Goal: Find specific page/section: Find specific page/section

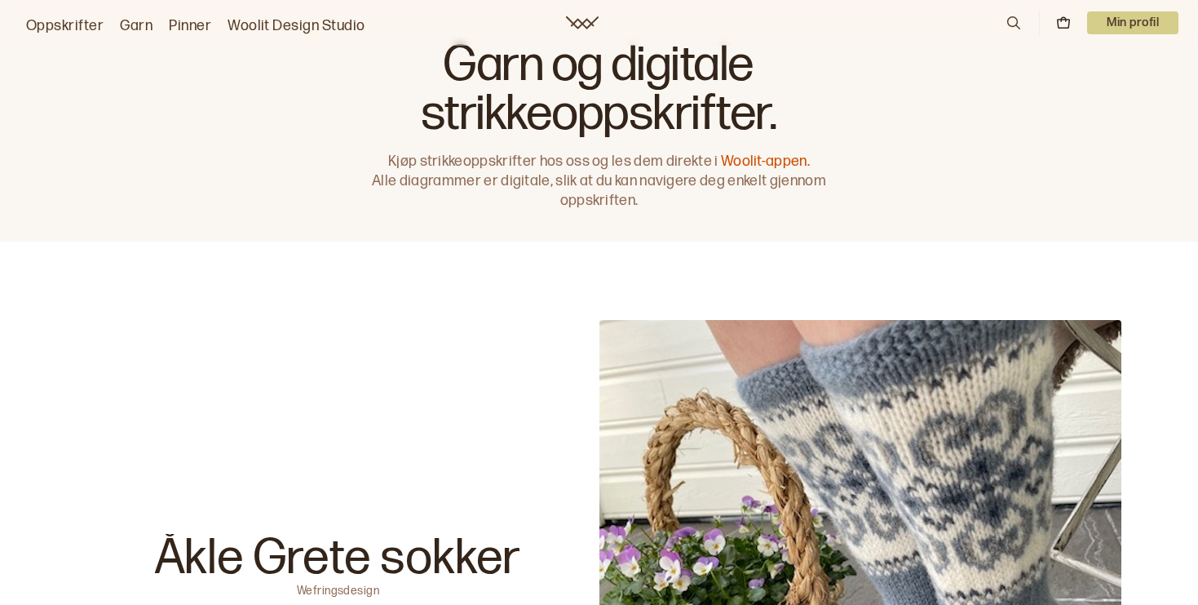
click at [1131, 15] on p "Min profil" at bounding box center [1132, 22] width 91 height 23
click at [1087, 55] on div "Profil" at bounding box center [1113, 66] width 129 height 33
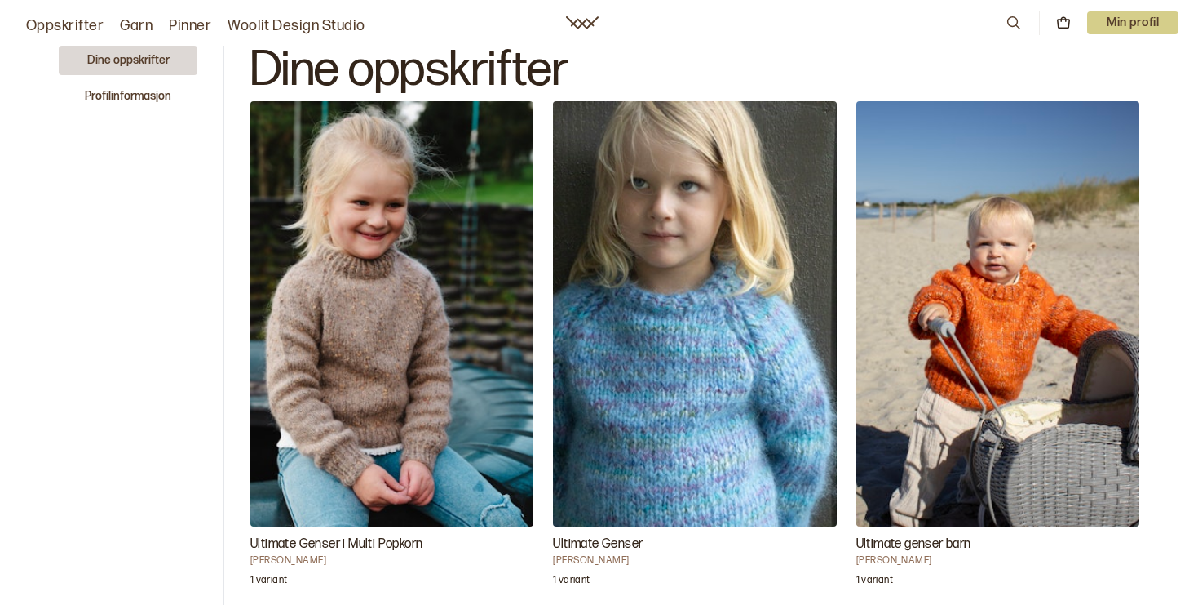
click at [57, 23] on link "Oppskrifter" at bounding box center [65, 26] width 78 height 23
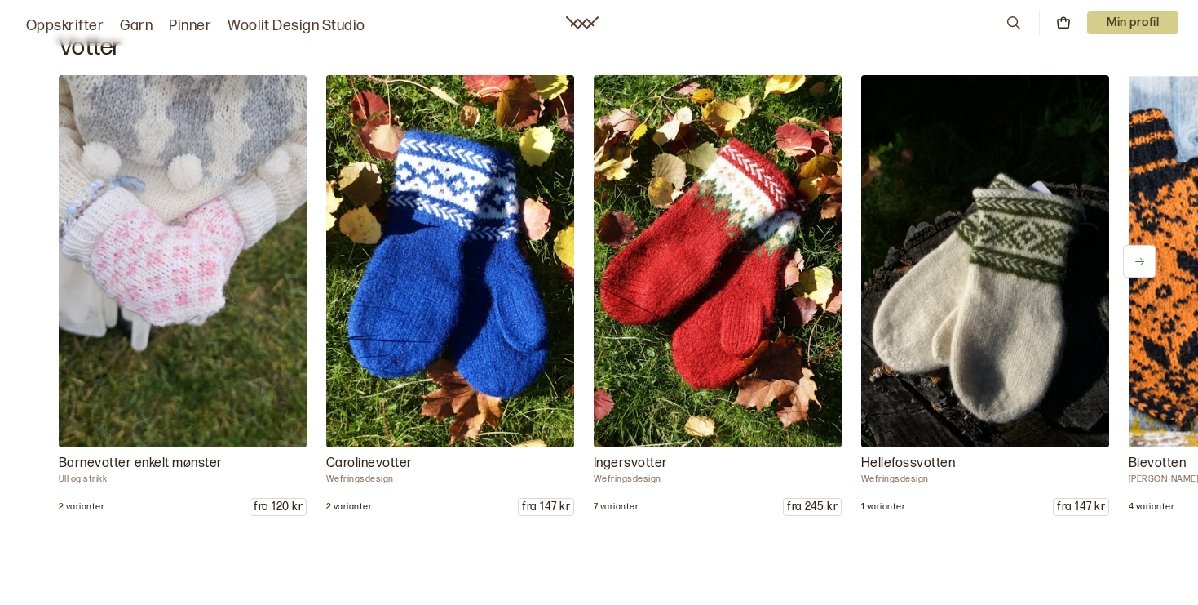
scroll to position [6313, 0]
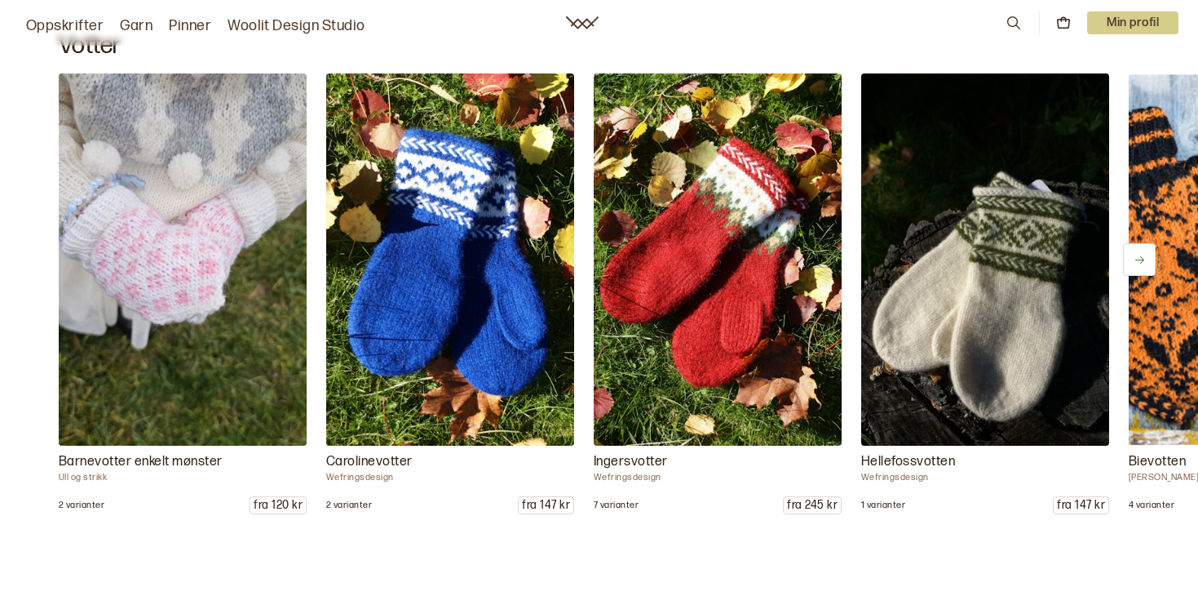
click at [1137, 264] on icon at bounding box center [1140, 260] width 12 height 12
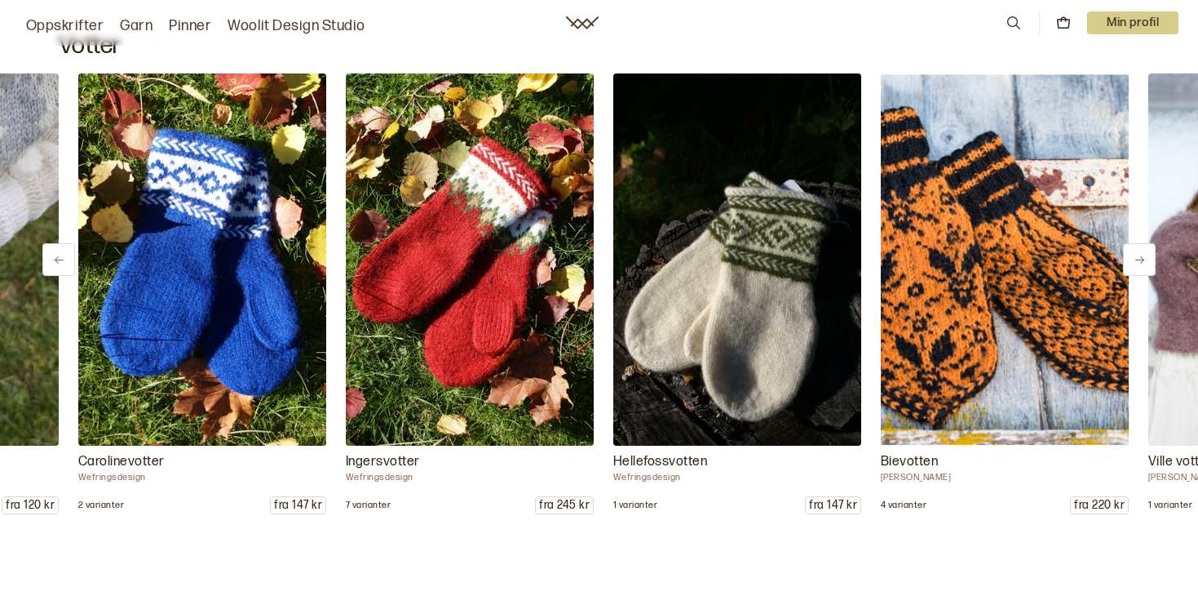
click at [1137, 264] on icon at bounding box center [1140, 260] width 12 height 12
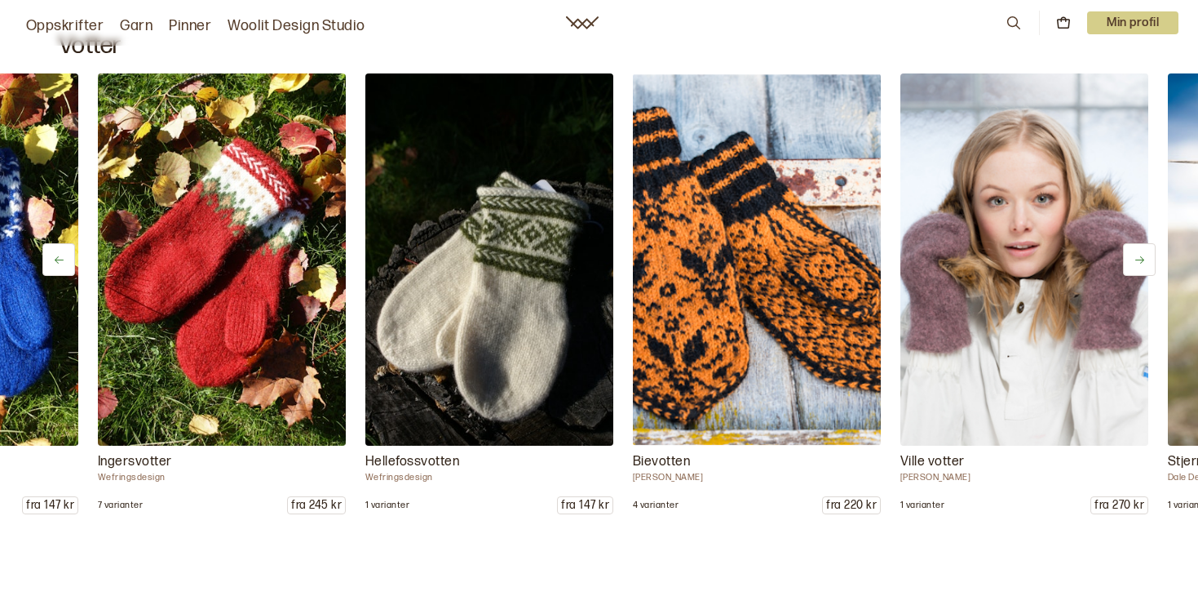
click at [1137, 264] on icon at bounding box center [1140, 260] width 12 height 12
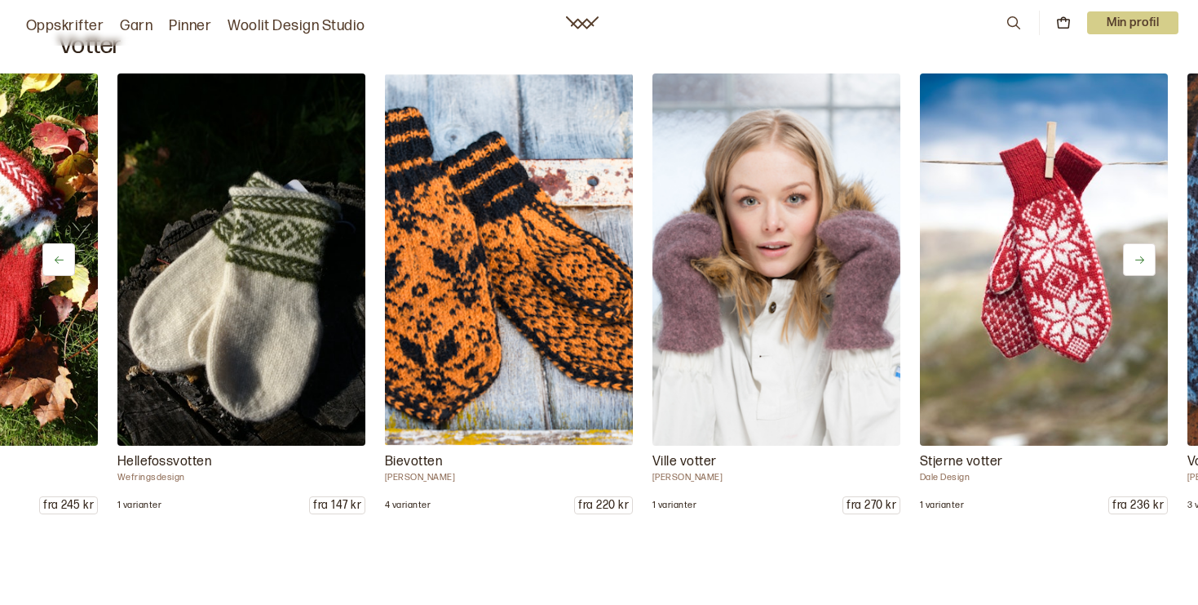
click at [1137, 264] on icon at bounding box center [1140, 260] width 12 height 12
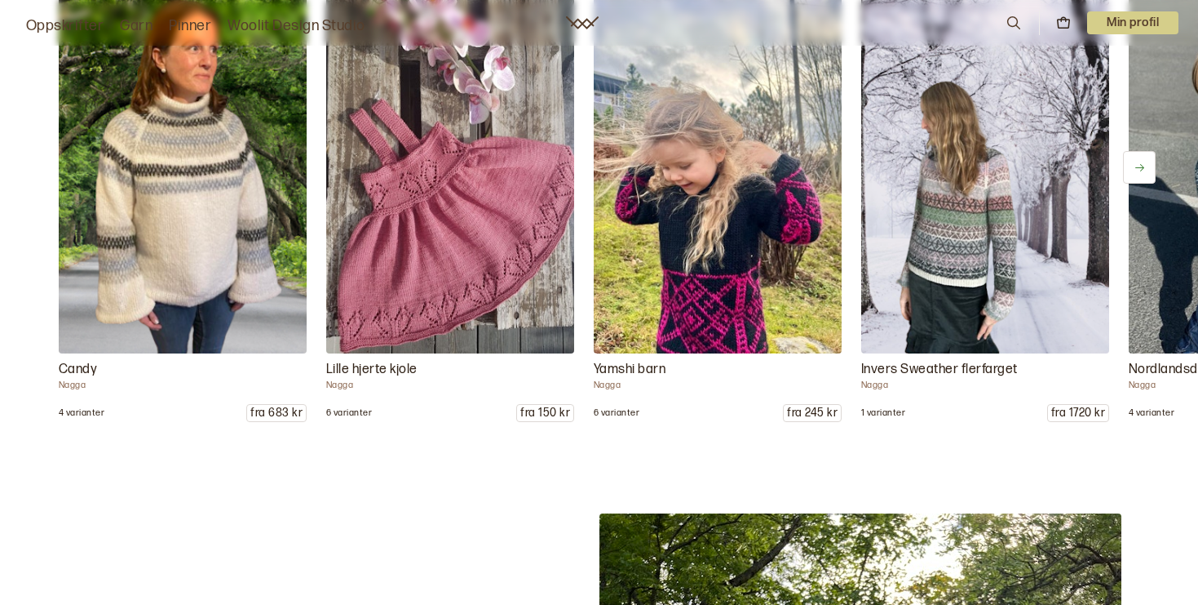
scroll to position [10366, 0]
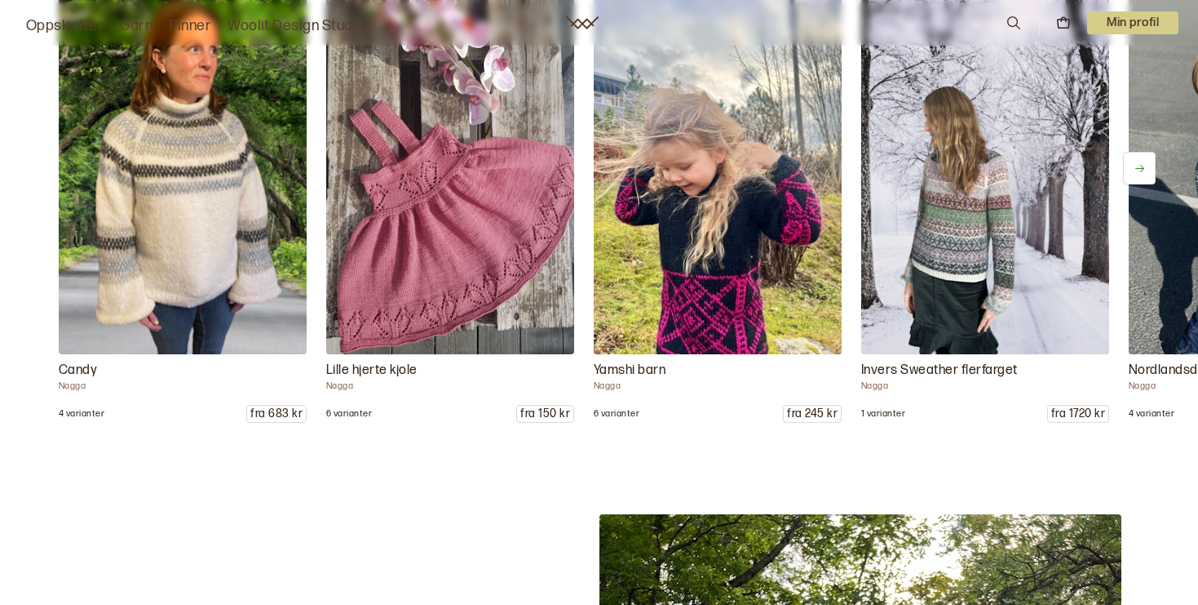
click at [1131, 171] on button at bounding box center [1139, 168] width 33 height 33
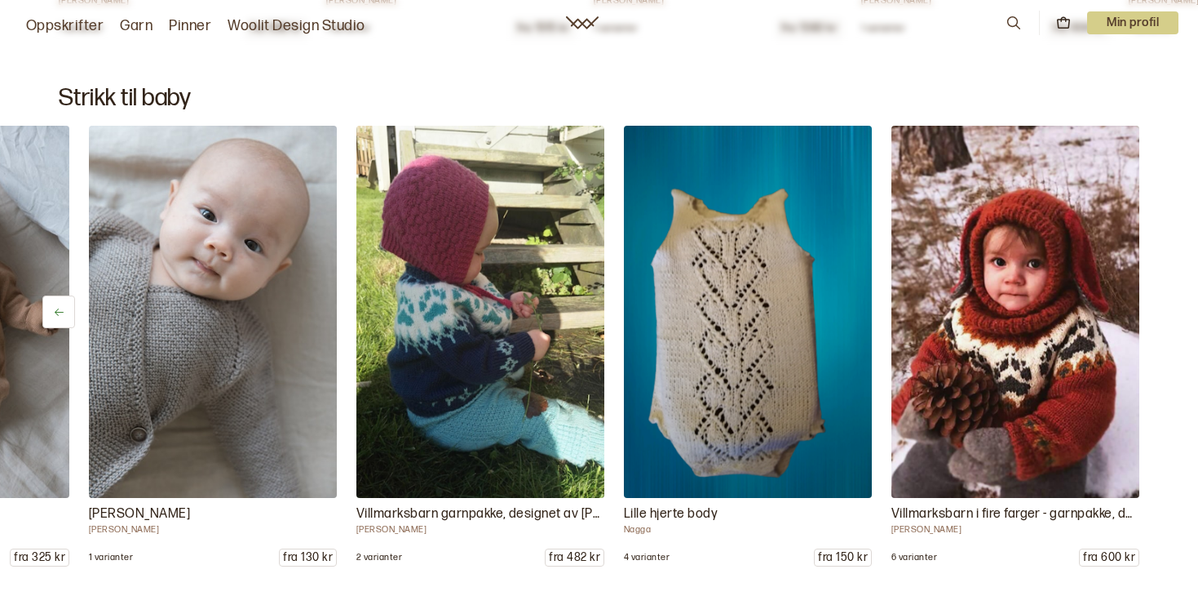
scroll to position [14146, 0]
